Goal: Task Accomplishment & Management: Manage account settings

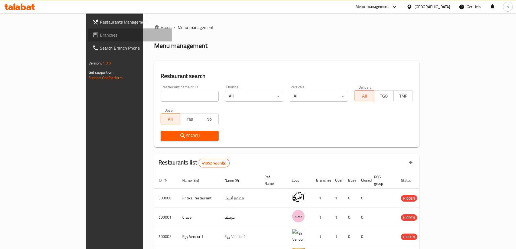
click at [100, 33] on span "Branches" at bounding box center [134, 35] width 68 height 7
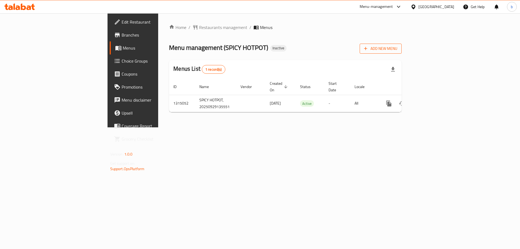
click at [398, 49] on span "Add New Menu" at bounding box center [380, 48] width 33 height 7
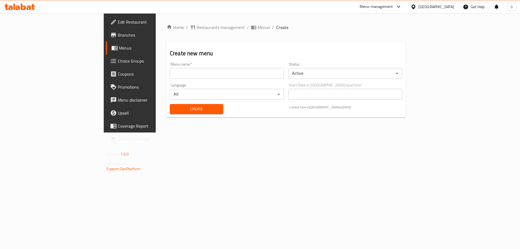
click at [170, 77] on input "text" at bounding box center [227, 73] width 114 height 11
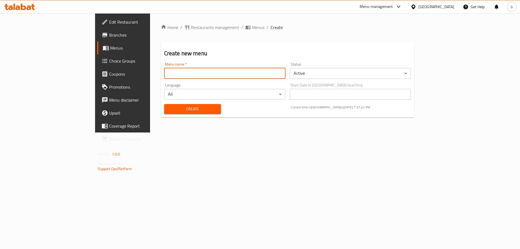
type input "new menu"
click at [169, 110] on span "Create" at bounding box center [193, 109] width 48 height 7
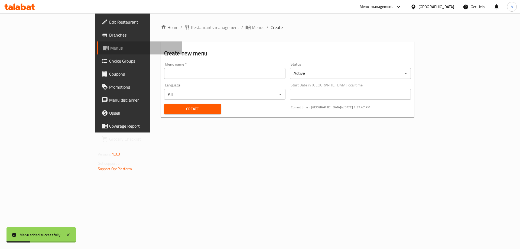
click at [110, 45] on span "Menus" at bounding box center [143, 48] width 67 height 7
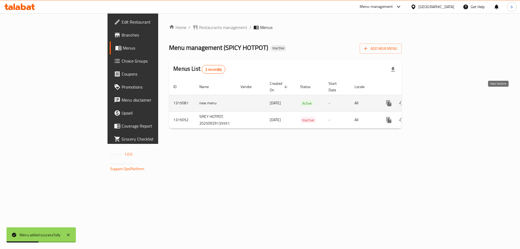
click at [432, 100] on icon "enhanced table" at bounding box center [428, 103] width 7 height 7
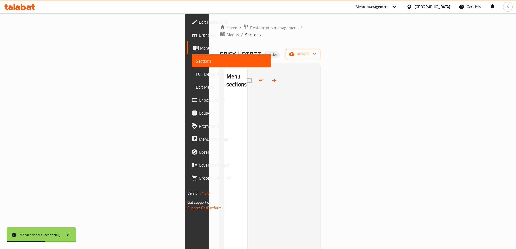
click at [295, 51] on icon "button" at bounding box center [291, 53] width 5 height 5
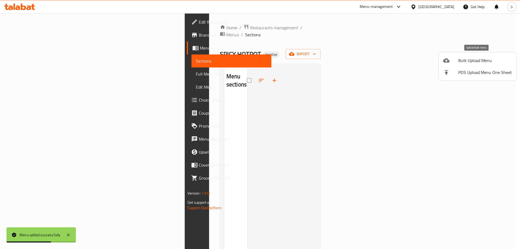
click at [475, 58] on span "Bulk Upload Menu" at bounding box center [486, 60] width 54 height 7
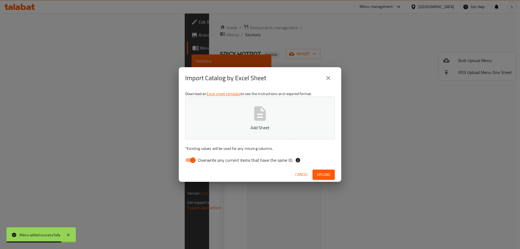
click at [188, 160] on input "Overwrite any current items that have the same ID." at bounding box center [193, 160] width 31 height 10
checkbox input "false"
click at [262, 112] on icon "button" at bounding box center [261, 113] width 12 height 14
click at [324, 173] on span "Upload" at bounding box center [324, 174] width 14 height 7
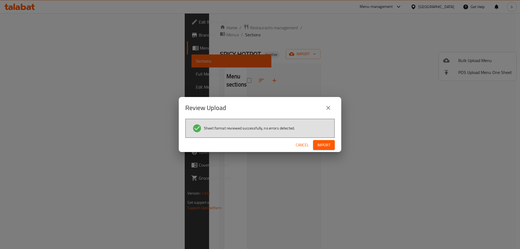
click at [325, 146] on span "Import" at bounding box center [324, 145] width 13 height 7
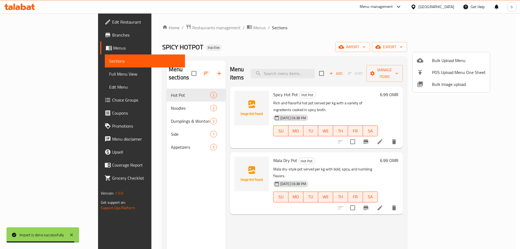
click at [133, 98] on div at bounding box center [260, 124] width 520 height 249
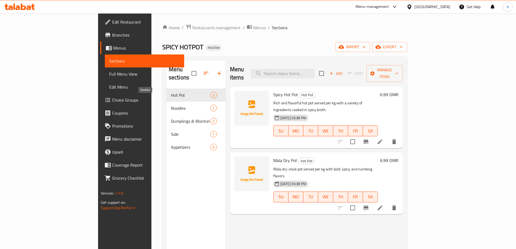
click at [171, 105] on span "Noodles" at bounding box center [190, 108] width 39 height 7
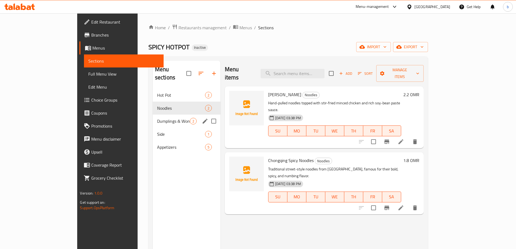
click at [153, 115] on div "Dumplings & Wonton 2" at bounding box center [187, 121] width 68 height 13
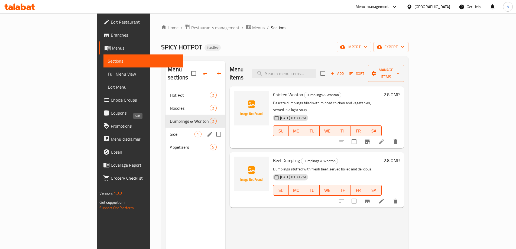
click at [170, 131] on span "Side" at bounding box center [182, 134] width 25 height 7
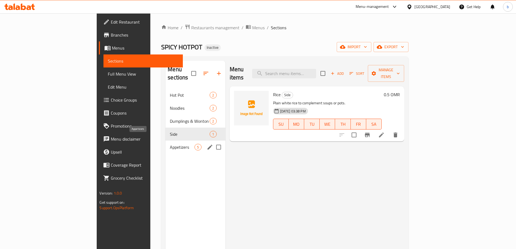
click at [170, 144] on span "Appetizers" at bounding box center [182, 147] width 25 height 7
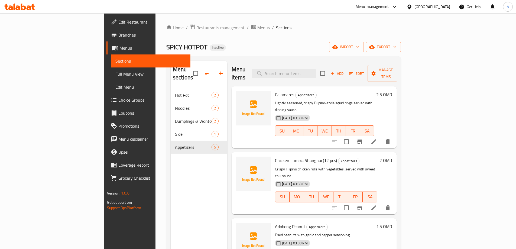
click at [115, 76] on span "Full Menu View" at bounding box center [150, 74] width 71 height 7
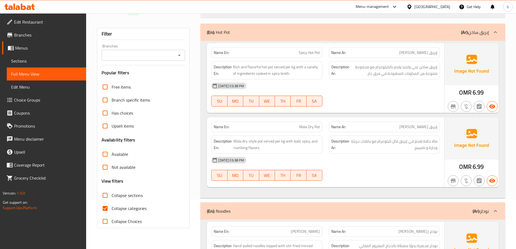
scroll to position [54, 0]
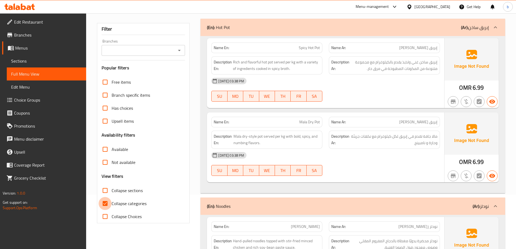
click at [108, 205] on input "Collapse categories" at bounding box center [105, 203] width 13 height 13
checkbox input "false"
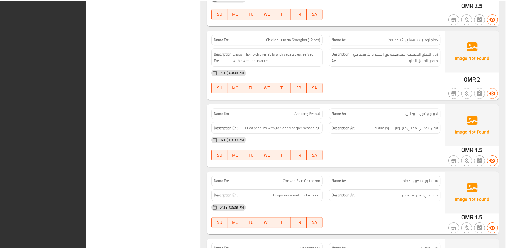
scroll to position [848, 0]
